Goal: Information Seeking & Learning: Learn about a topic

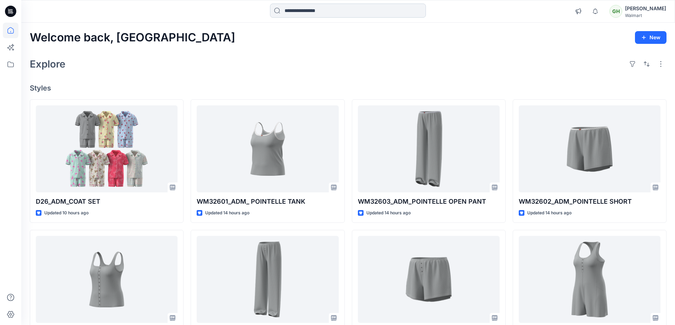
click at [311, 6] on input at bounding box center [348, 11] width 156 height 14
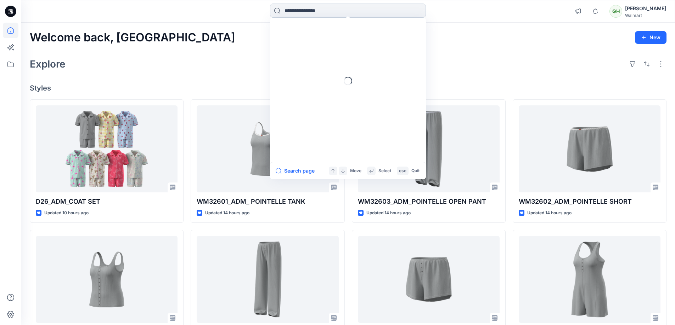
paste input "**********"
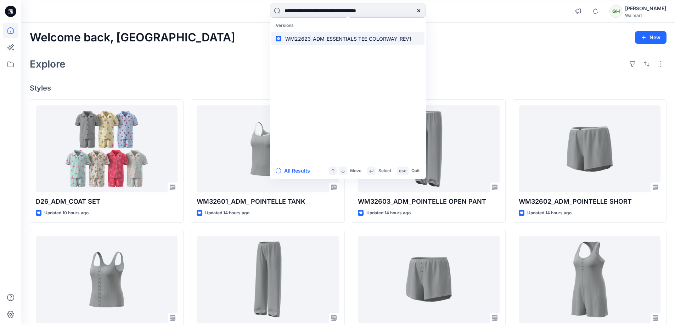
type input "**********"
click at [304, 41] on mark "WM22623_ADM_ESSENTIALS TEE_COLORWAY_REV1" at bounding box center [348, 39] width 128 height 8
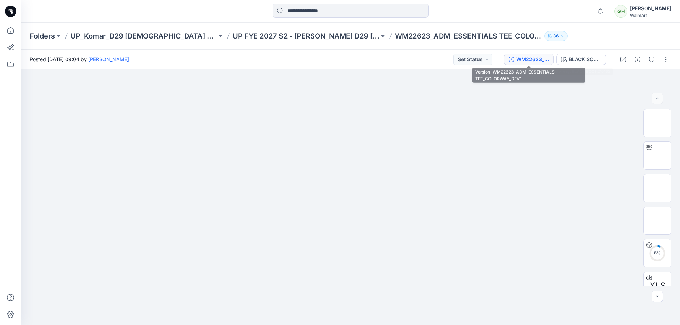
click at [529, 58] on div "WM22623_ADM_ESSENTIALS TEE_COLORWAY_REV1" at bounding box center [532, 60] width 33 height 8
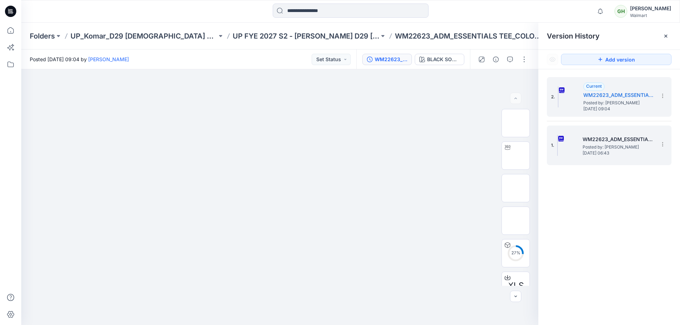
click at [607, 152] on span "[DATE] 06:43" at bounding box center [618, 153] width 71 height 5
click at [609, 95] on h5 "WM22623_ADM_ESSENTIALS TEE_COLORWAY_REV1" at bounding box center [618, 95] width 71 height 8
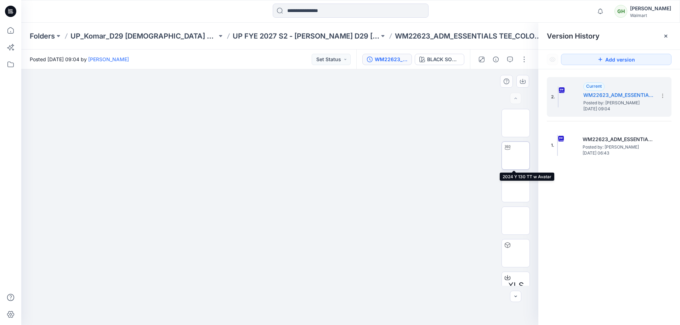
click at [516, 156] on img at bounding box center [516, 156] width 0 height 0
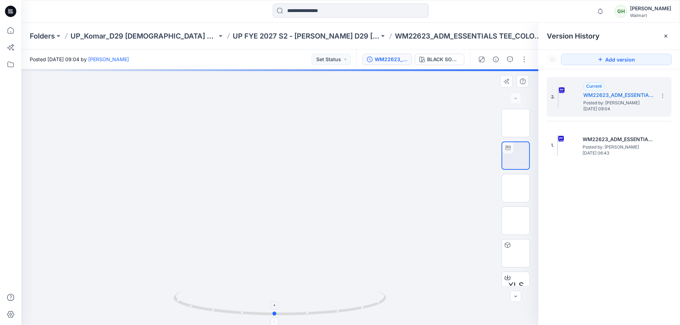
click at [372, 311] on icon at bounding box center [281, 304] width 214 height 27
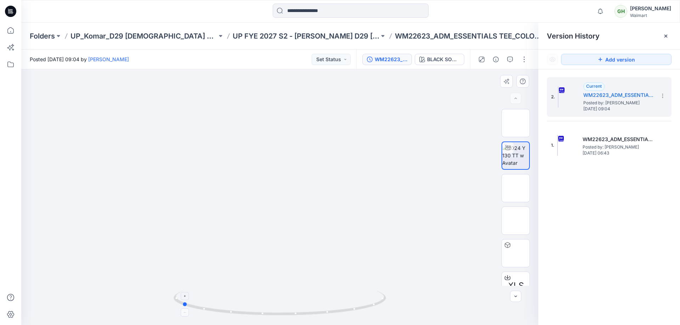
drag, startPoint x: 356, startPoint y: 312, endPoint x: 256, endPoint y: 309, distance: 100.3
click at [256, 309] on icon at bounding box center [281, 304] width 214 height 27
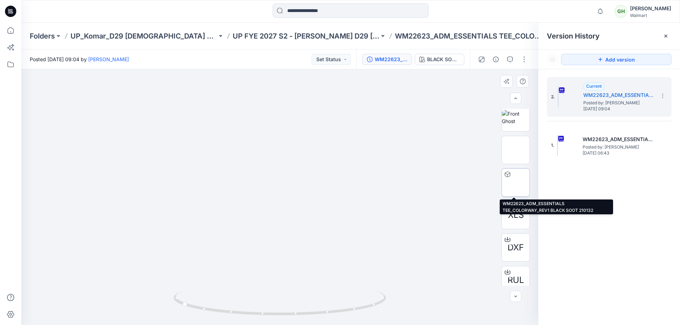
click at [505, 172] on icon at bounding box center [508, 175] width 6 height 6
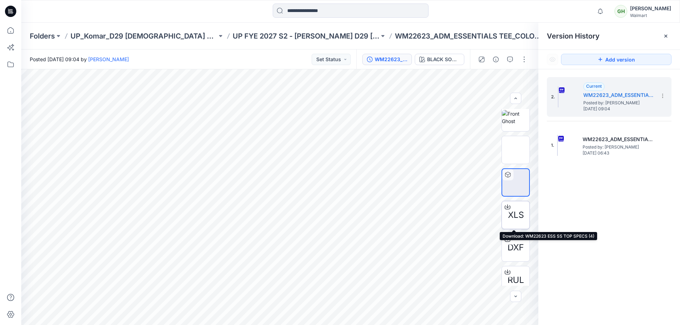
scroll to position [0, 0]
